Goal: Submit feedback/report problem: Submit feedback/report problem

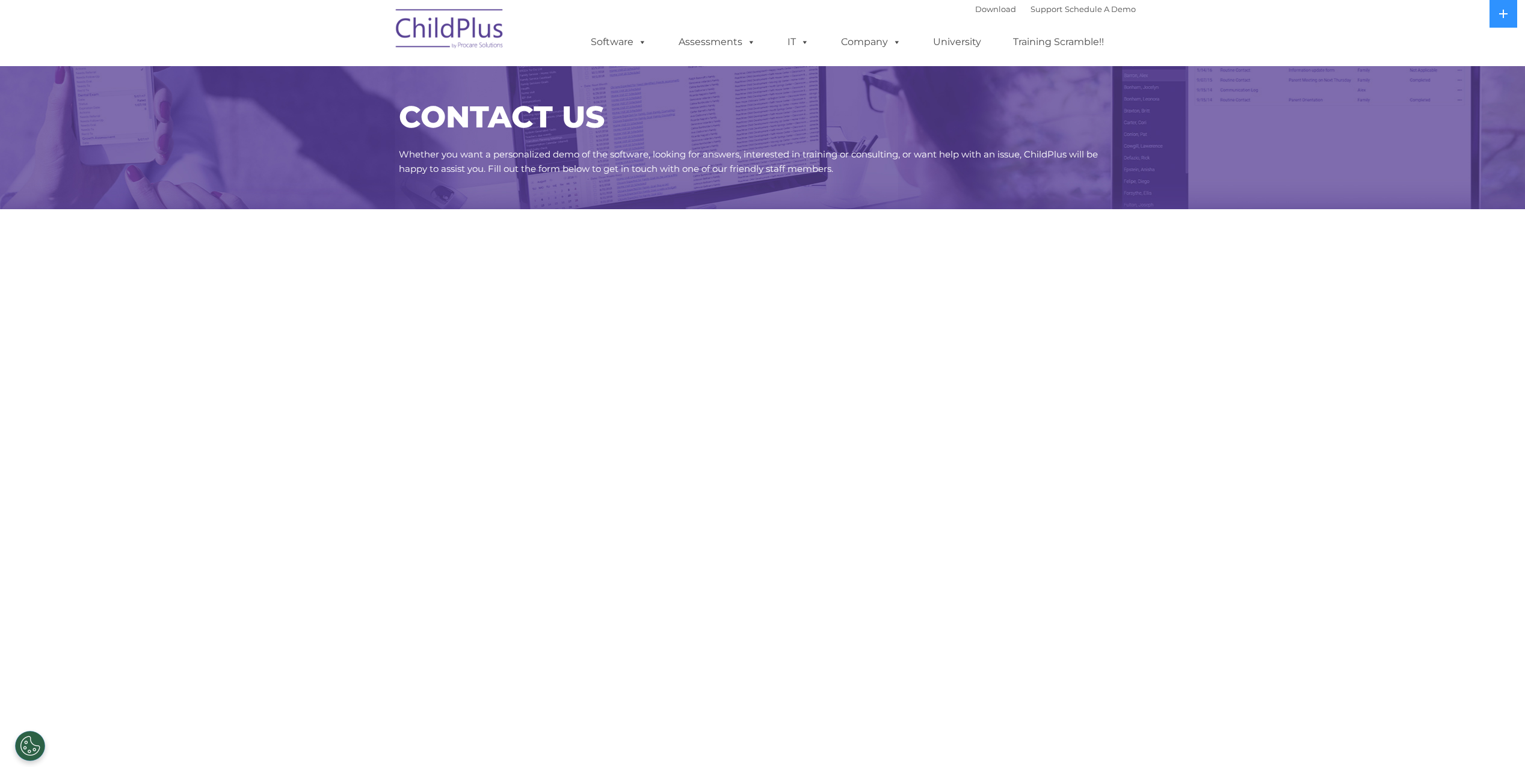
select select "MEDIUM"
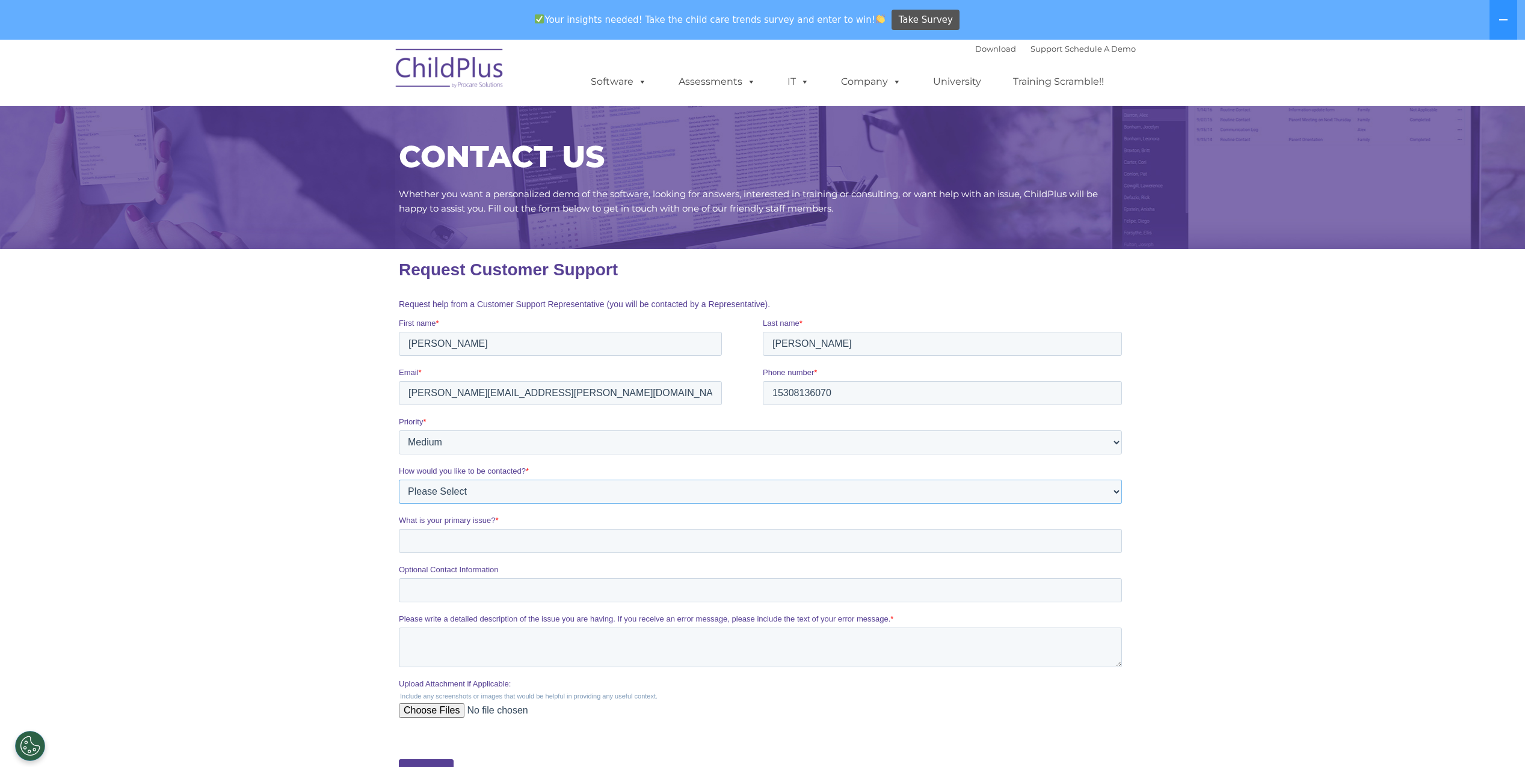
click at [463, 500] on select "Please Select Phone Email" at bounding box center [759, 492] width 723 height 24
select select "Email"
click at [398, 480] on select "Please Select Phone Email" at bounding box center [759, 492] width 723 height 24
click at [462, 545] on input "What is your primary issue? *" at bounding box center [759, 541] width 723 height 24
type input "Attendance Entry"
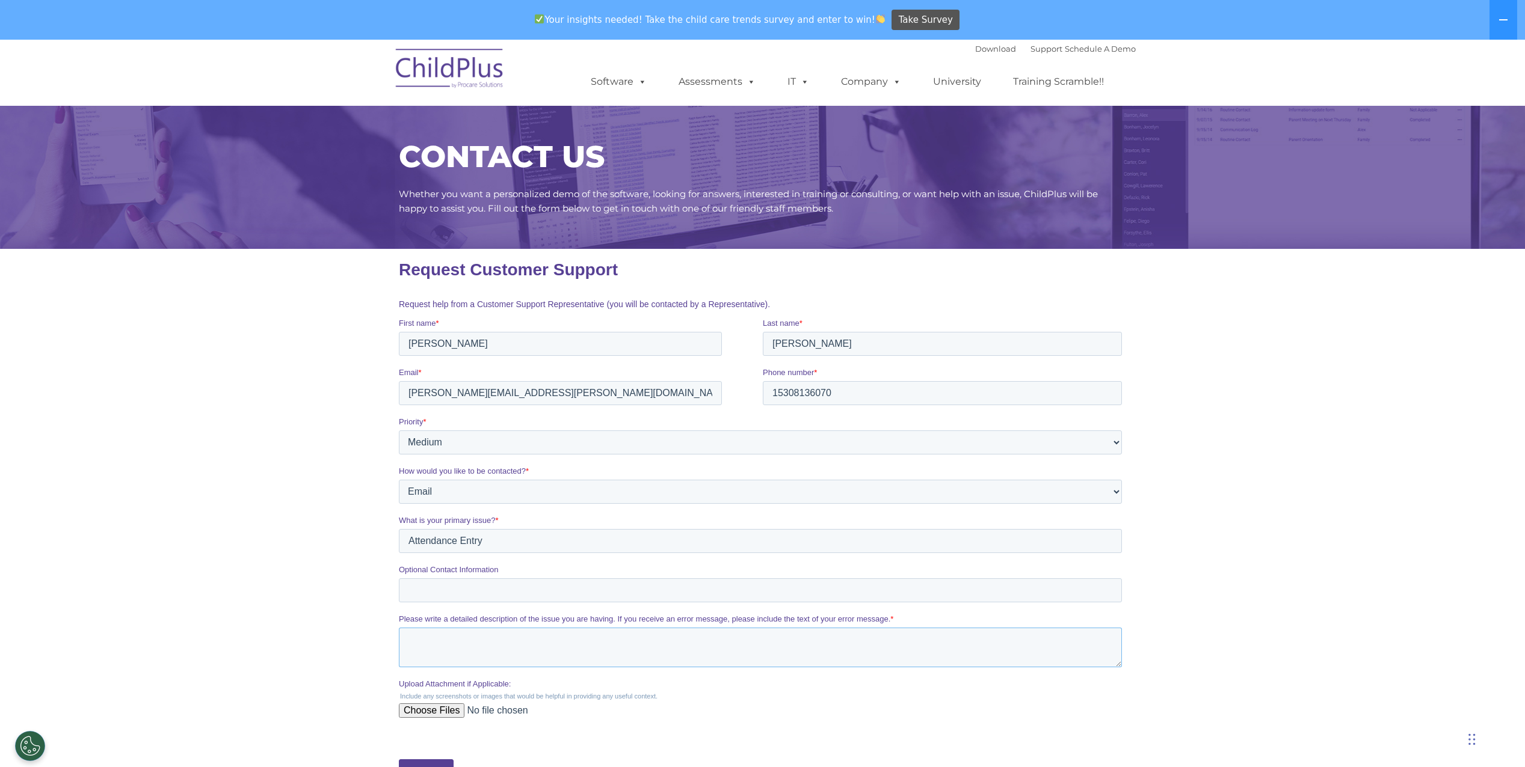
click at [449, 648] on textarea "Please write a detailed description of the issue you are having. If you receive…" at bounding box center [759, 648] width 723 height 40
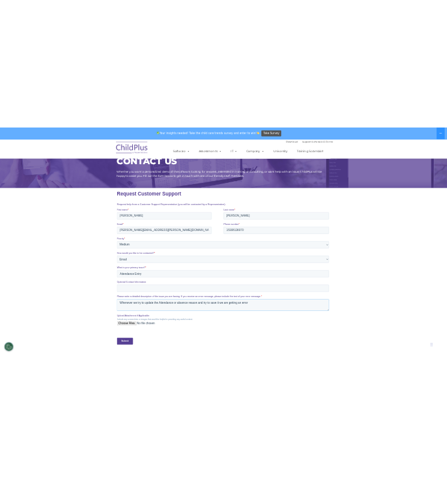
scroll to position [60, 0]
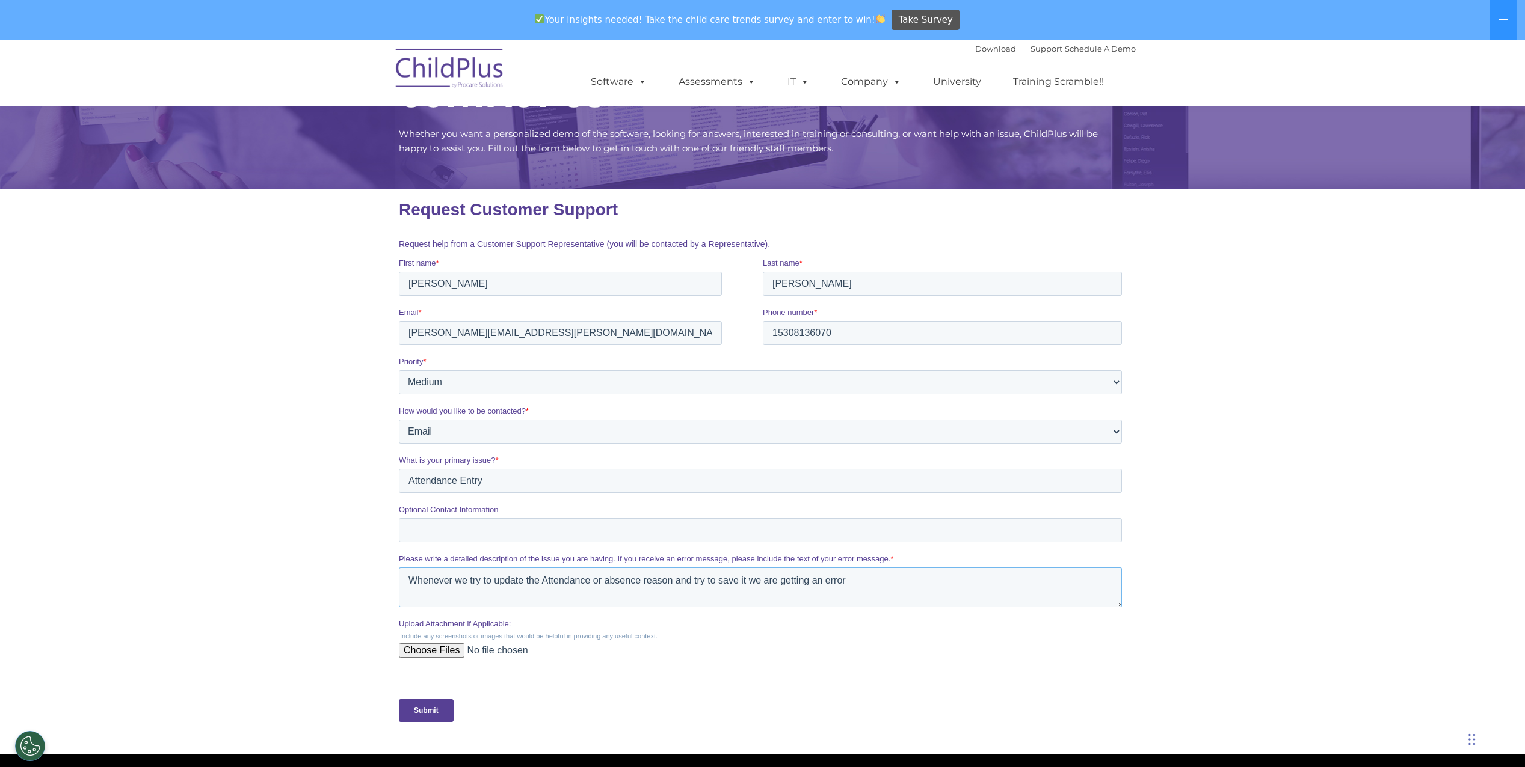
type textarea "Whenever we try to update the Attendance or absence reason and try to save it w…"
click at [455, 655] on input "Upload Attachment if Applicable:" at bounding box center [759, 656] width 723 height 24
type input "C:\fakepath\Screenshot [DATE] 095214.png"
click at [673, 585] on textarea "Whenever we try to update the Attendance or absence reason and try to save it w…" at bounding box center [759, 588] width 723 height 40
type textarea "Whenever we try to update the Attendance or absence reason in the attendance ta…"
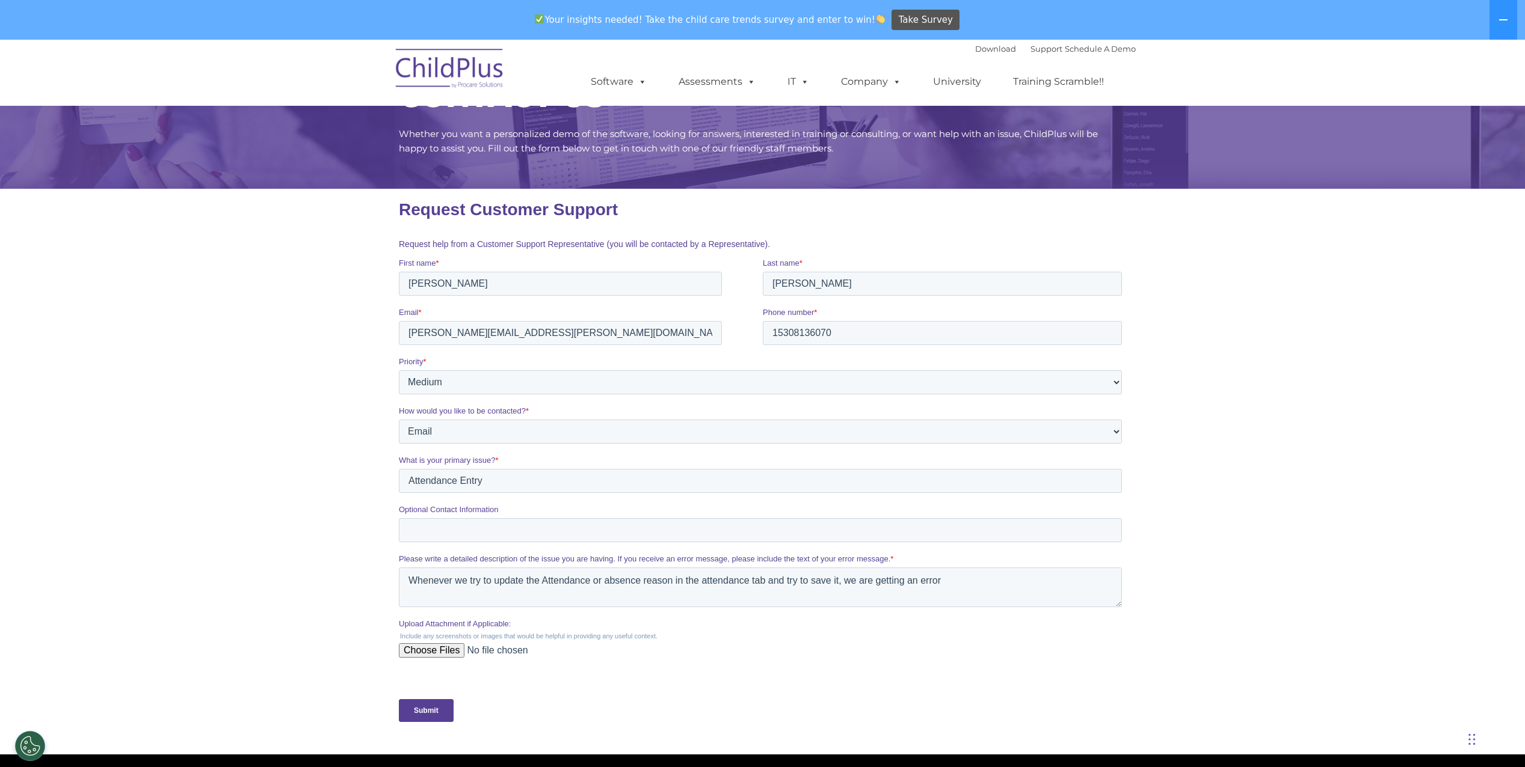
click at [432, 715] on input "Submit" at bounding box center [425, 710] width 55 height 23
